Goal: Information Seeking & Learning: Learn about a topic

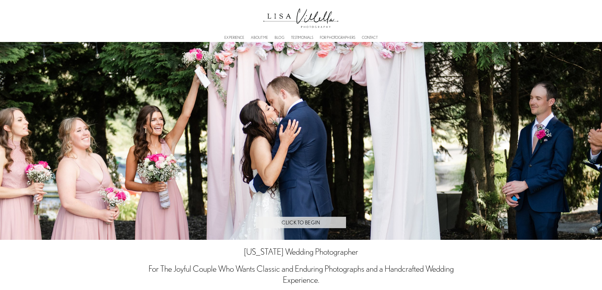
click at [301, 224] on link "CLICK TO BEGIN" at bounding box center [301, 223] width 90 height 12
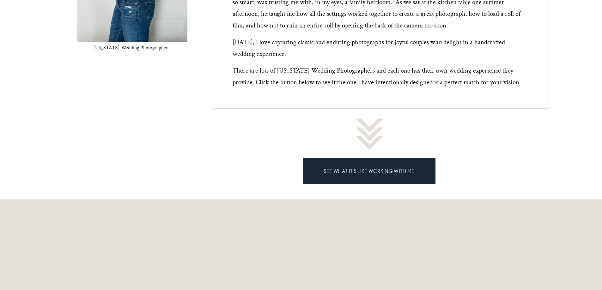
scroll to position [545, 0]
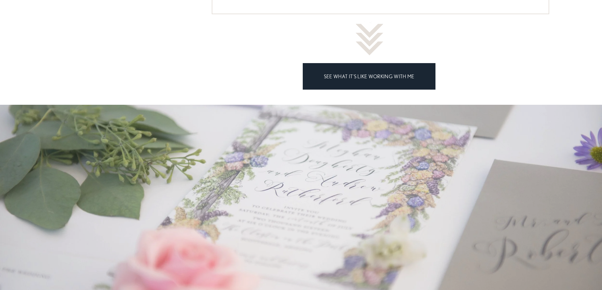
click at [394, 78] on link "SEE WHAT IT'S LIKE WORKING WITH ME" at bounding box center [369, 76] width 133 height 27
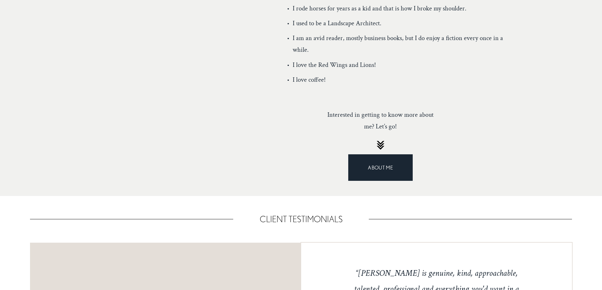
scroll to position [2308, 0]
